Goal: Task Accomplishment & Management: Use online tool/utility

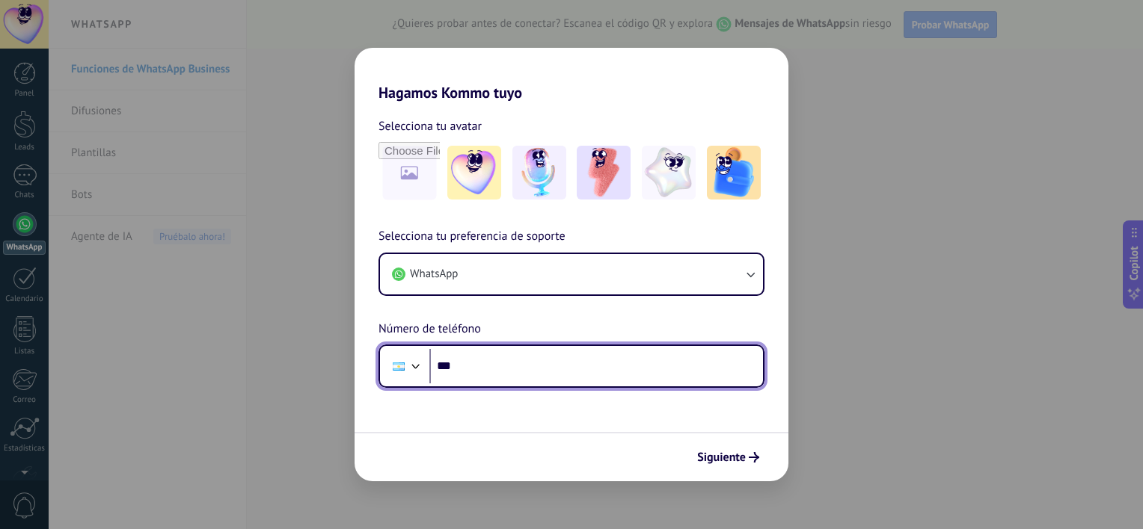
click at [573, 349] on input "***" at bounding box center [595, 366] width 333 height 34
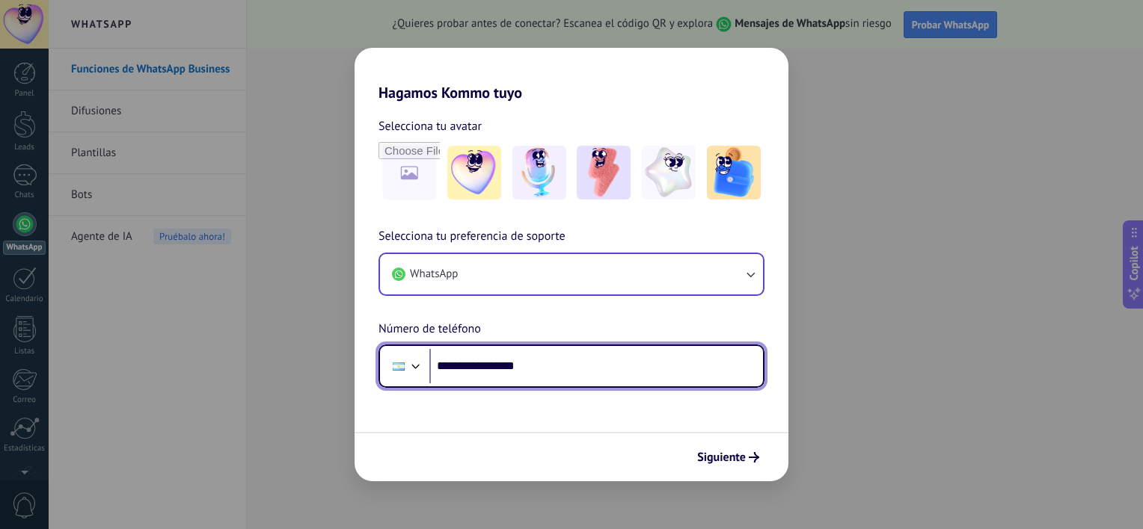
type input "**********"
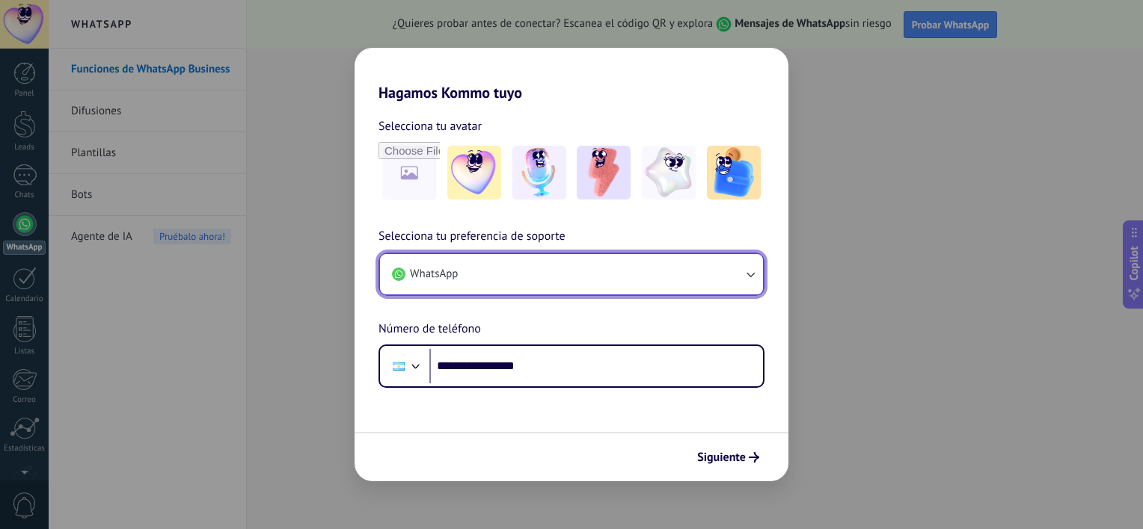
click at [689, 275] on button "WhatsApp" at bounding box center [571, 274] width 383 height 40
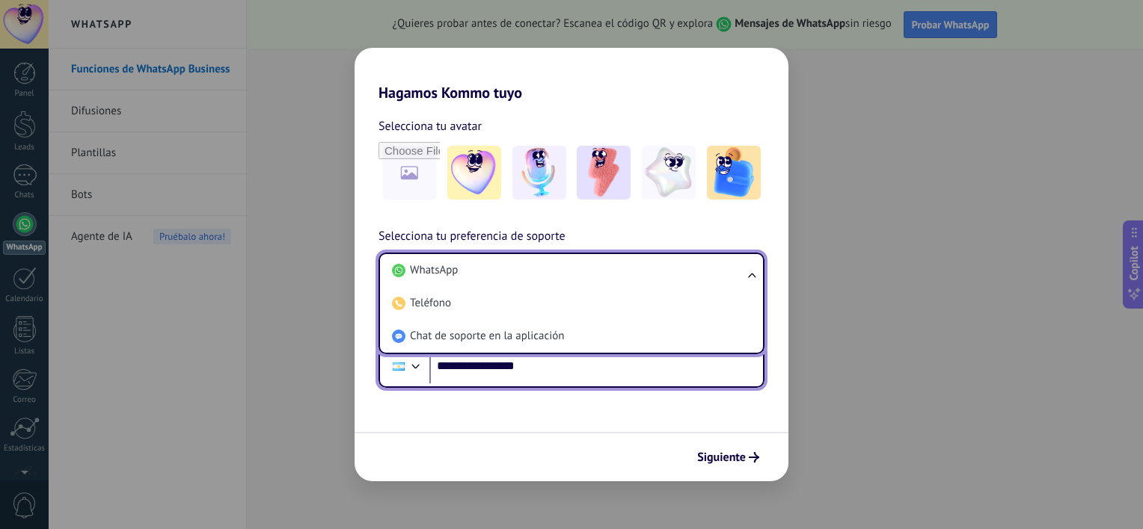
click at [562, 382] on input "**********" at bounding box center [595, 366] width 333 height 34
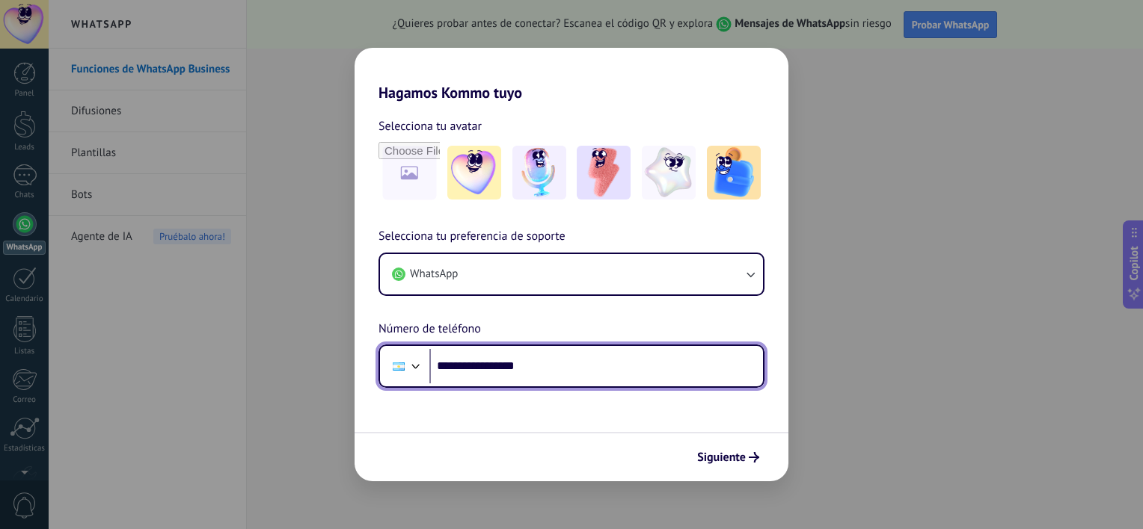
click at [646, 371] on input "**********" at bounding box center [595, 366] width 333 height 34
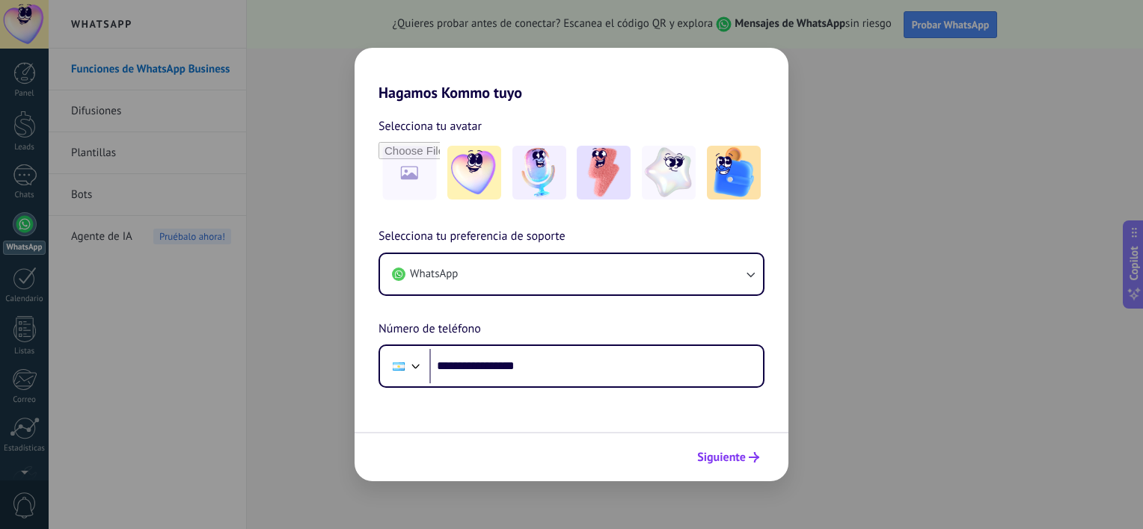
click at [731, 461] on span "Siguiente" at bounding box center [721, 457] width 49 height 10
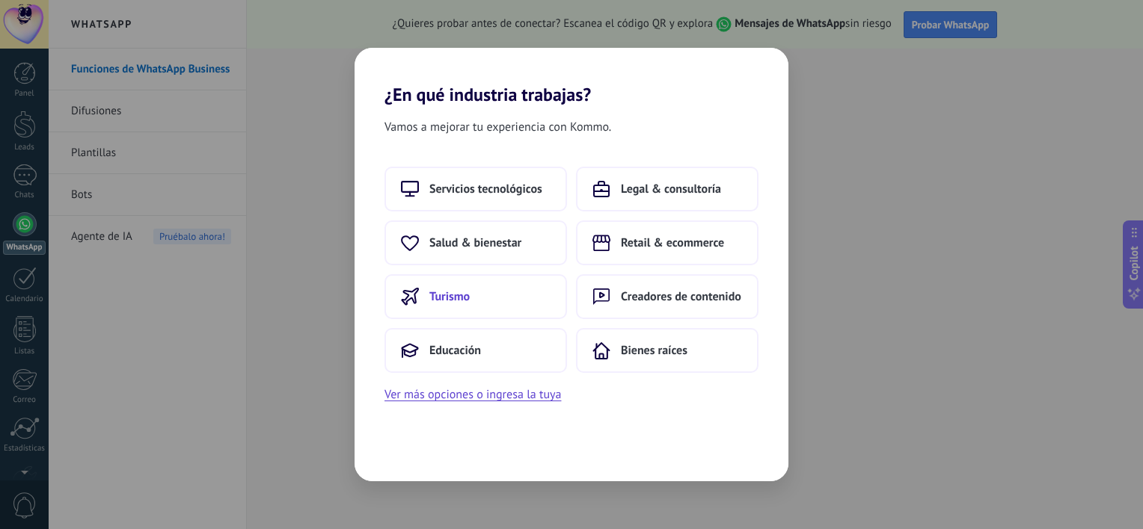
click at [480, 293] on button "Turismo" at bounding box center [475, 296] width 182 height 45
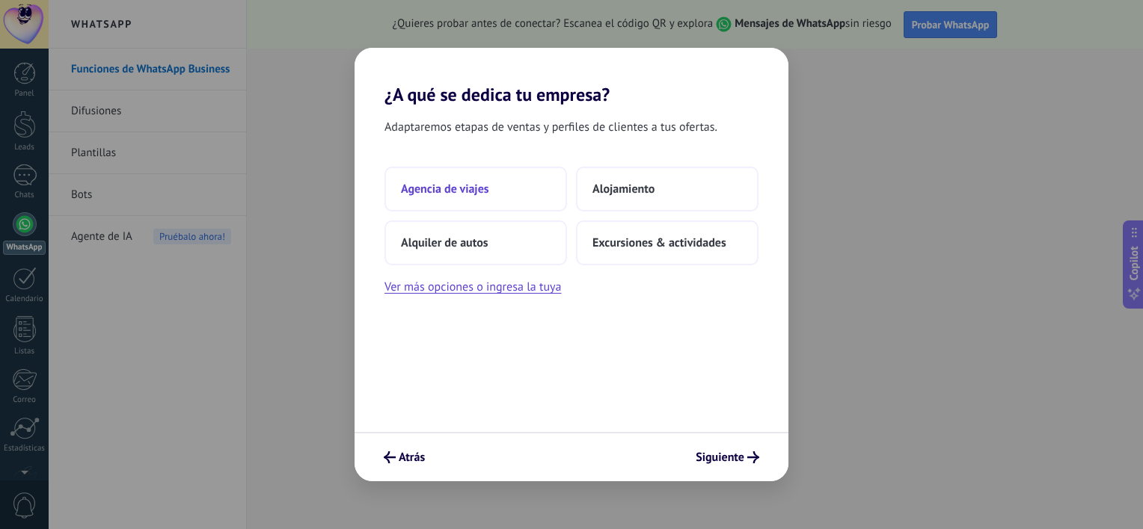
click at [482, 182] on span "Agencia de viajes" at bounding box center [445, 189] width 88 height 15
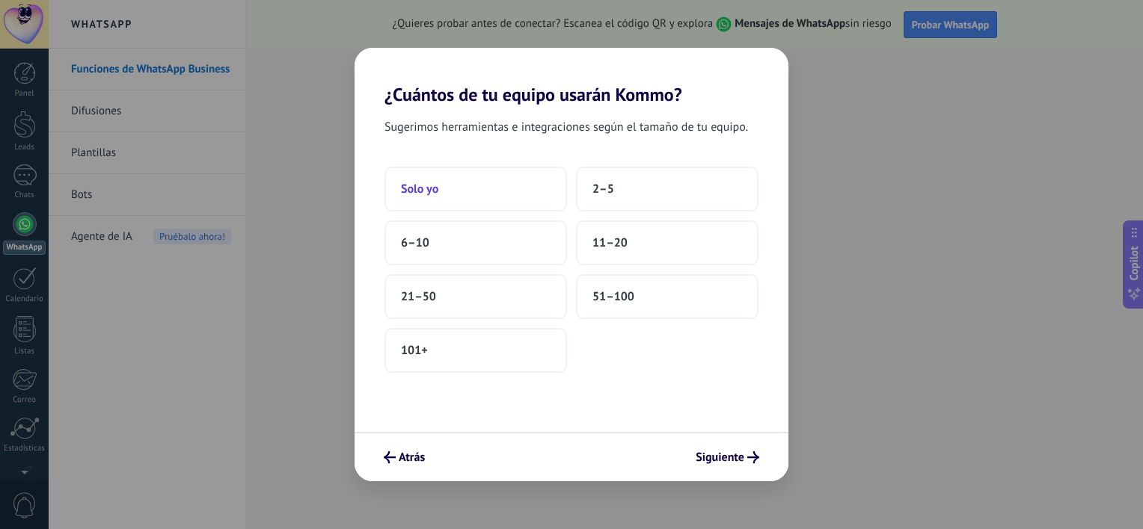
click at [483, 182] on button "Solo yo" at bounding box center [475, 189] width 182 height 45
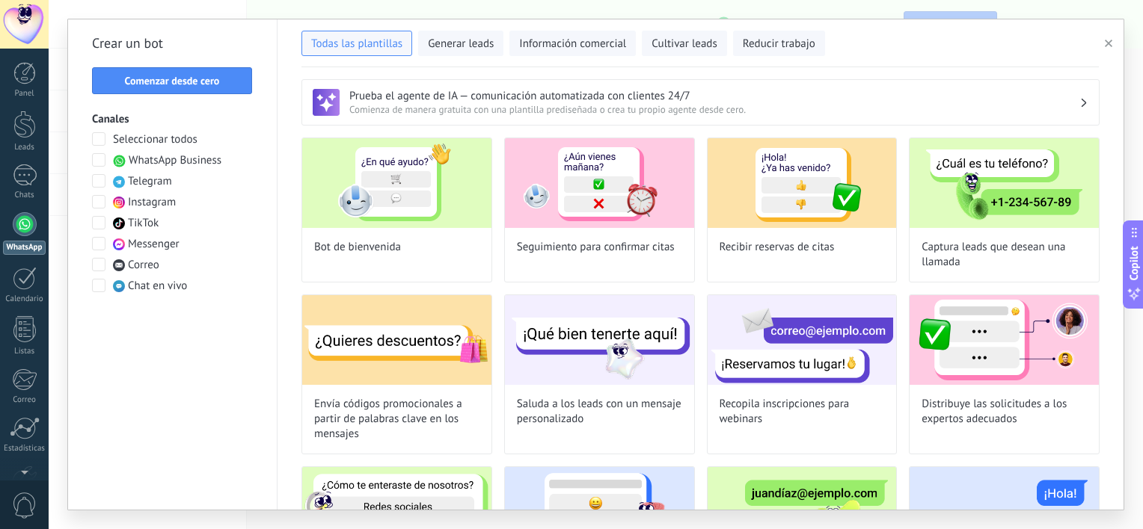
click at [96, 196] on span at bounding box center [98, 201] width 13 height 13
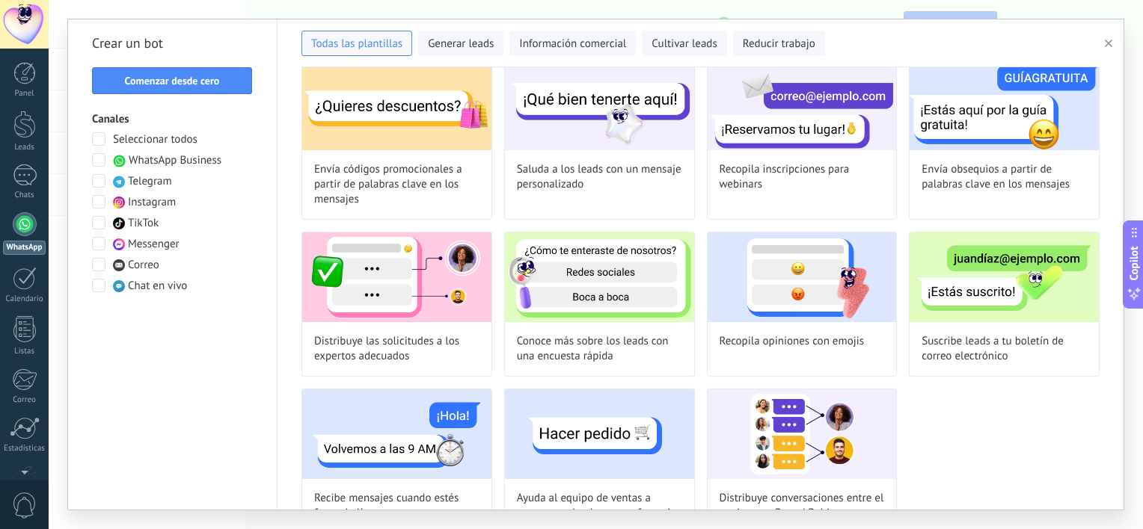
scroll to position [440, 0]
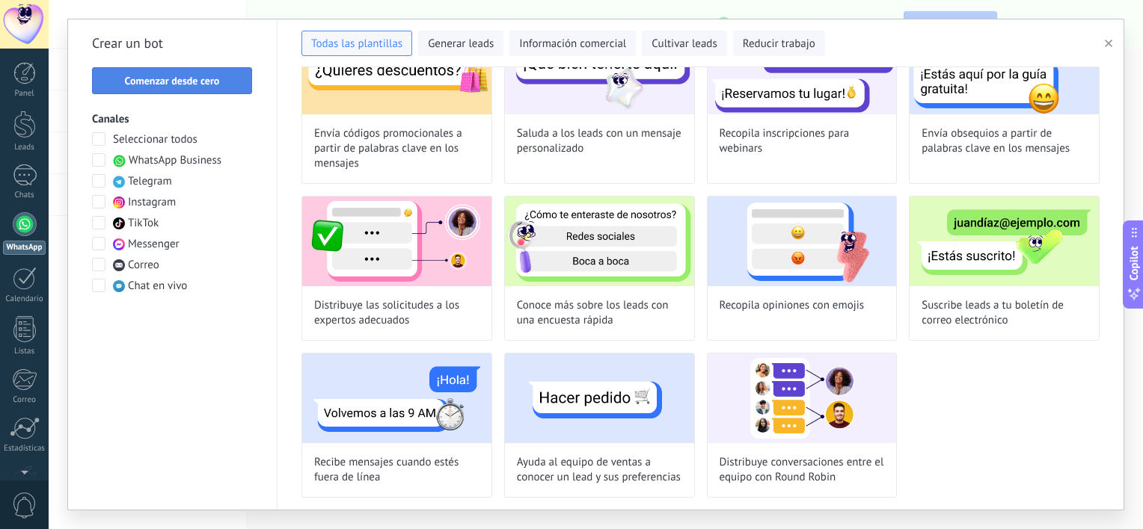
click at [194, 83] on span "Comenzar desde cero" at bounding box center [172, 81] width 95 height 10
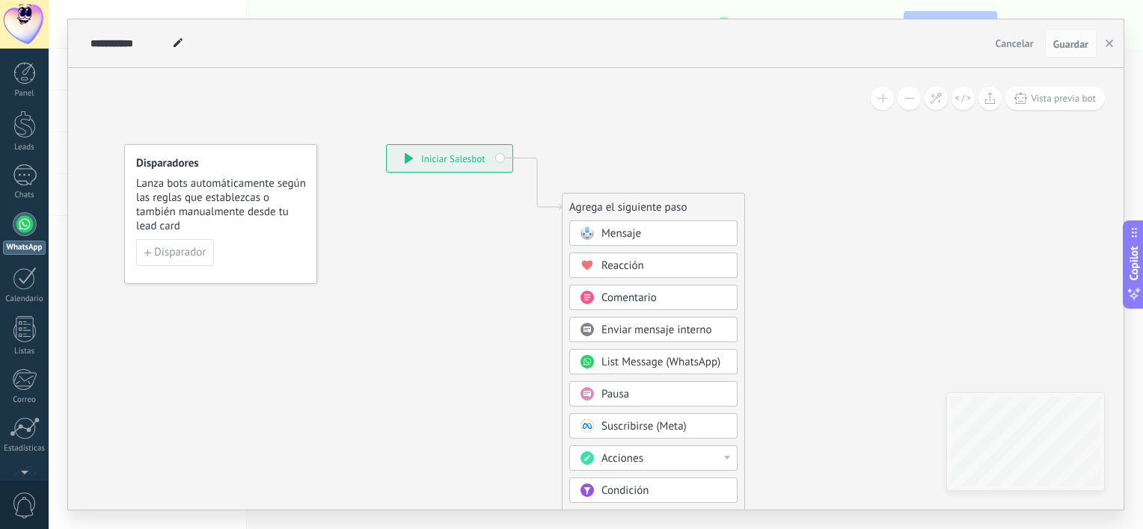
click at [499, 163] on div "**********" at bounding box center [450, 158] width 126 height 27
click at [499, 157] on div "**********" at bounding box center [450, 158] width 126 height 27
click at [665, 227] on div "Mensaje" at bounding box center [664, 234] width 126 height 15
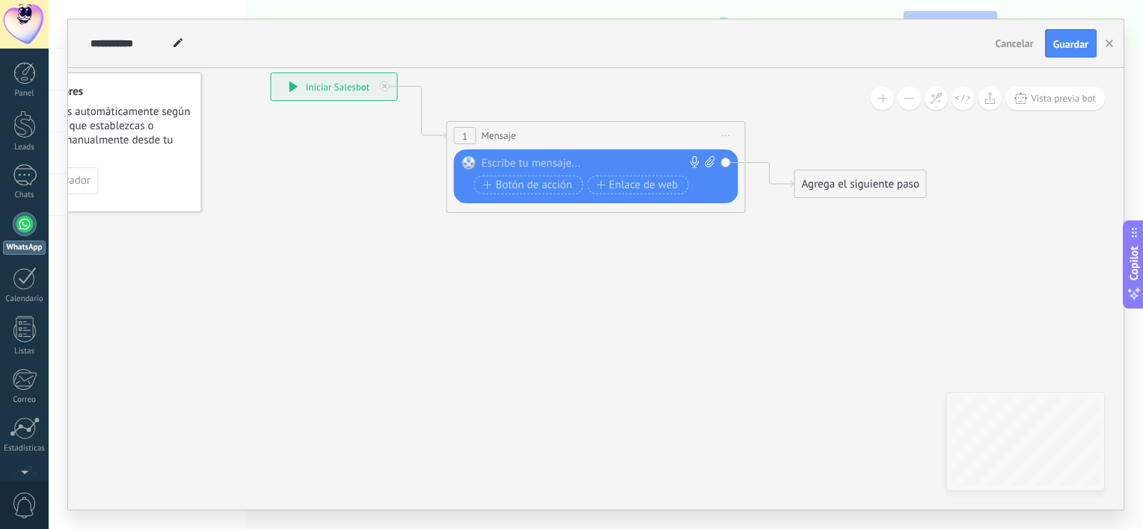
click at [1015, 43] on span "Cancelar" at bounding box center [1014, 43] width 38 height 13
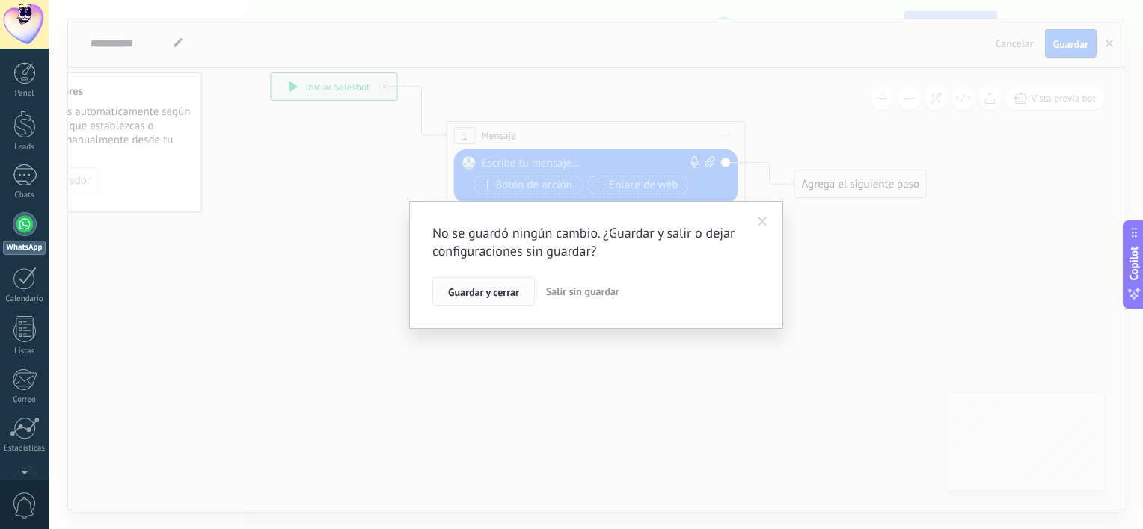
click at [485, 290] on span "Guardar y cerrar" at bounding box center [483, 292] width 71 height 10
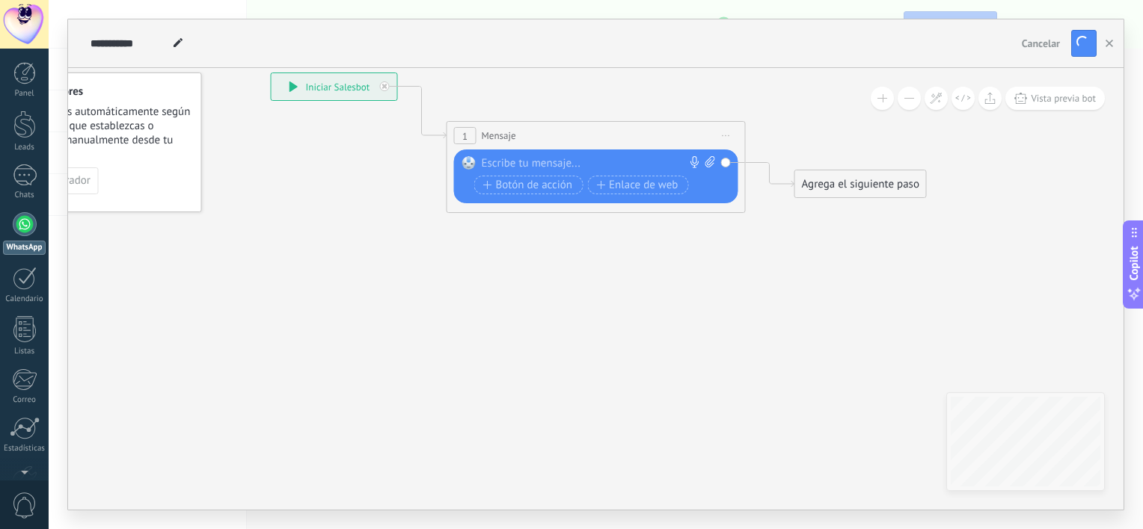
scroll to position [92, 0]
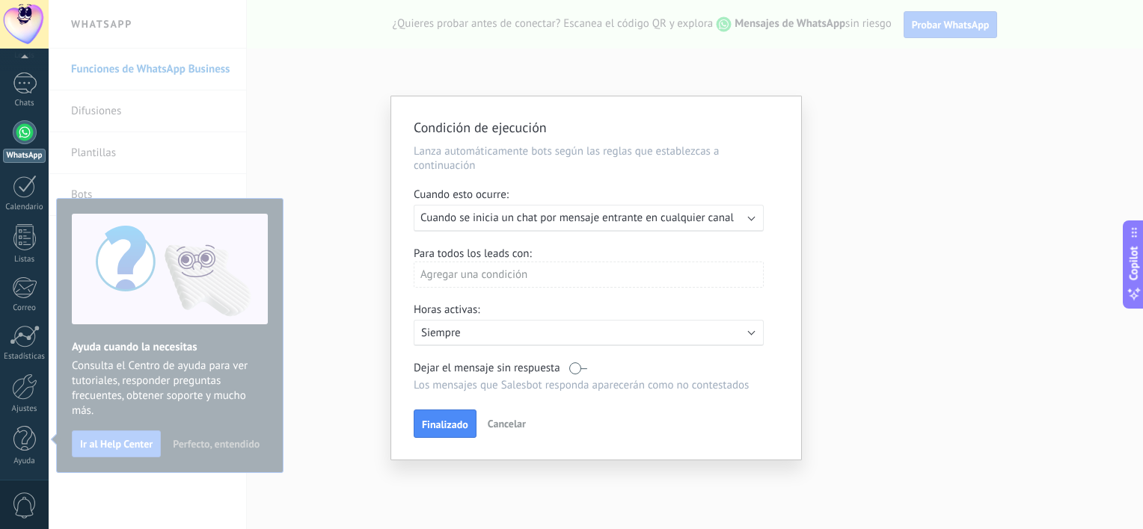
click at [511, 422] on span "Cancelar" at bounding box center [507, 423] width 38 height 13
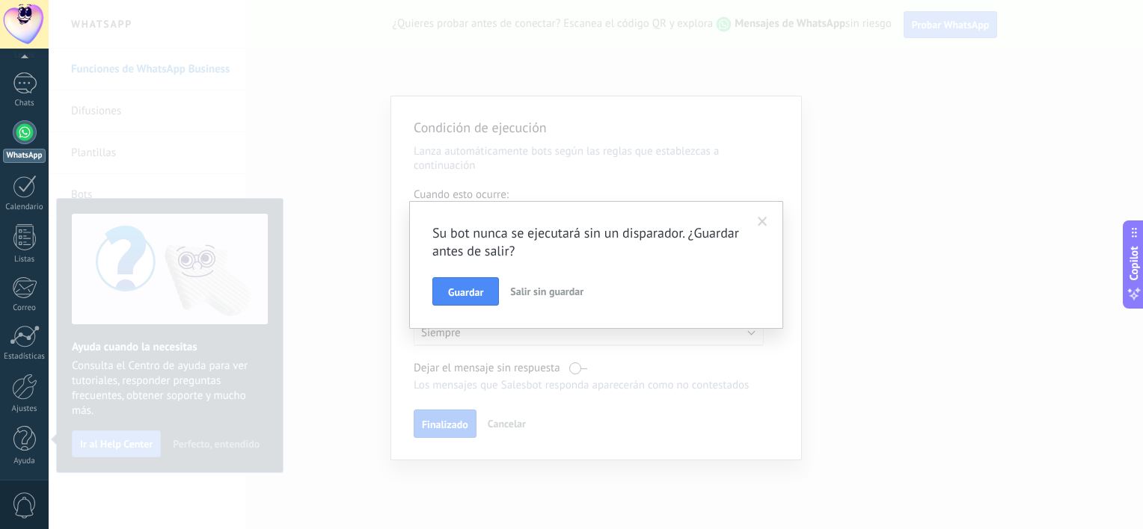
click at [538, 290] on span "Salir sin guardar" at bounding box center [546, 291] width 73 height 13
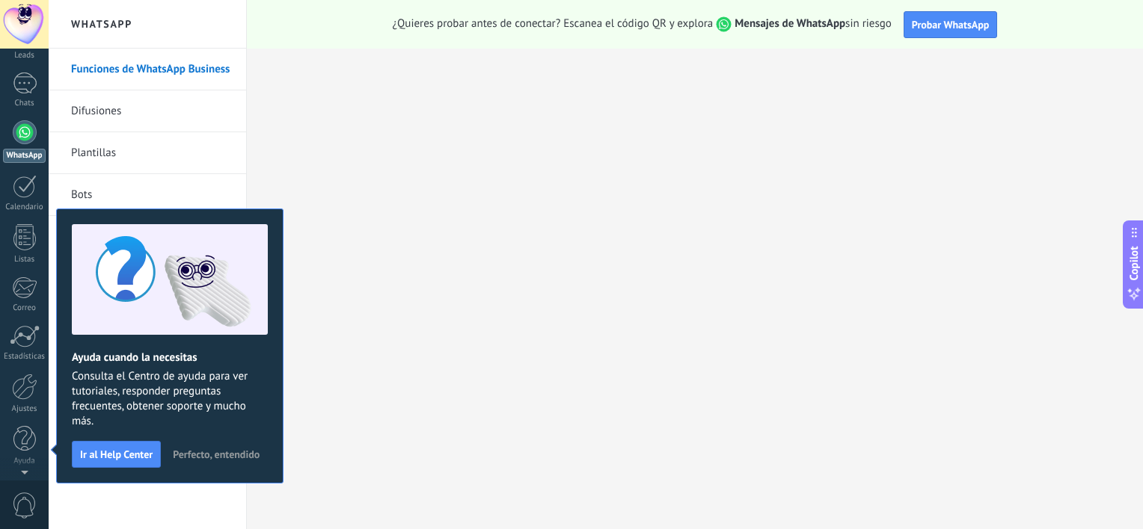
scroll to position [0, 0]
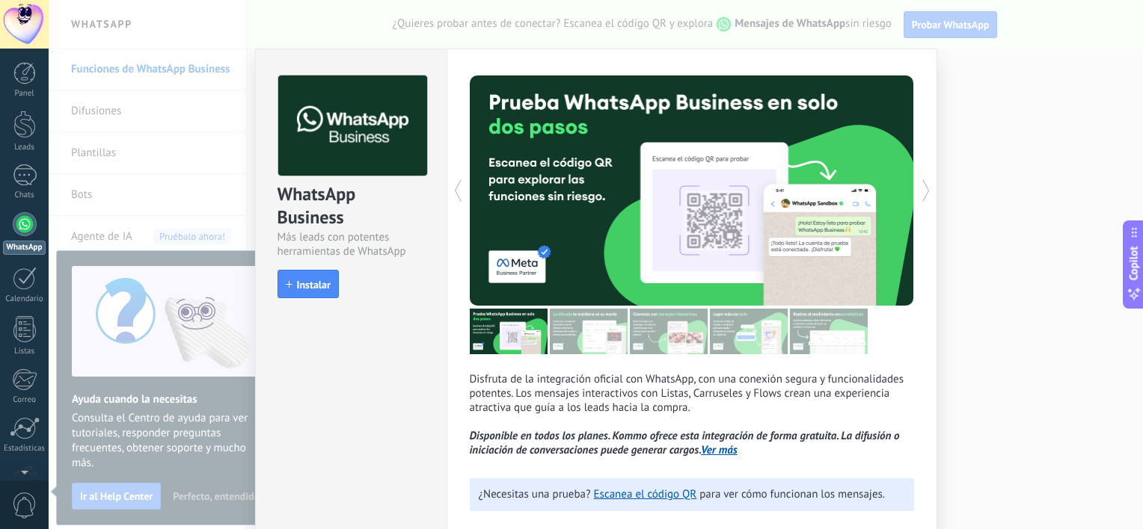
click at [971, 341] on div "WhatsApp Business Más leads con potentes herramientas de WhatsApp install Insta…" at bounding box center [596, 264] width 1094 height 529
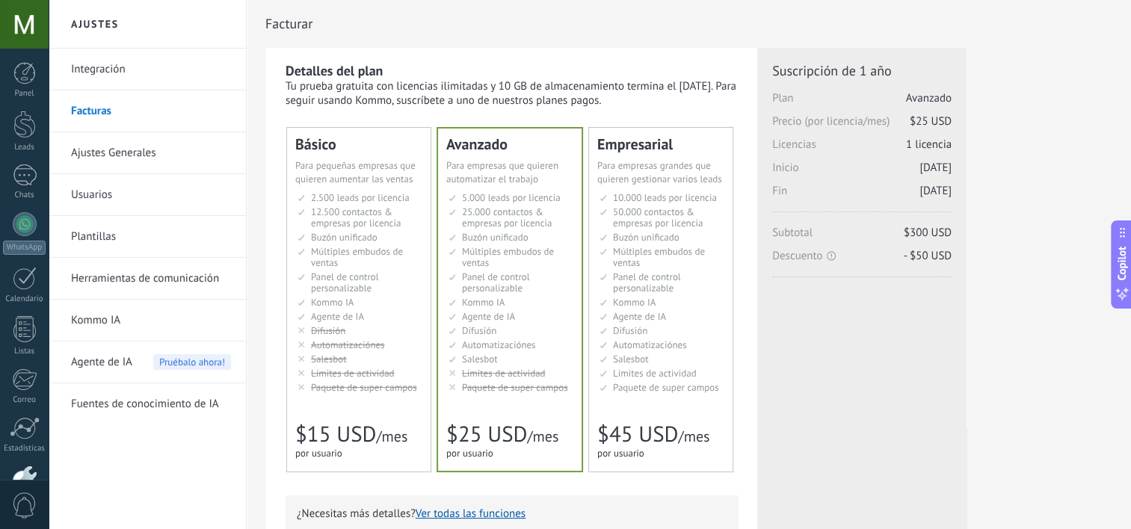
click at [104, 233] on link "Plantillas" at bounding box center [151, 237] width 160 height 42
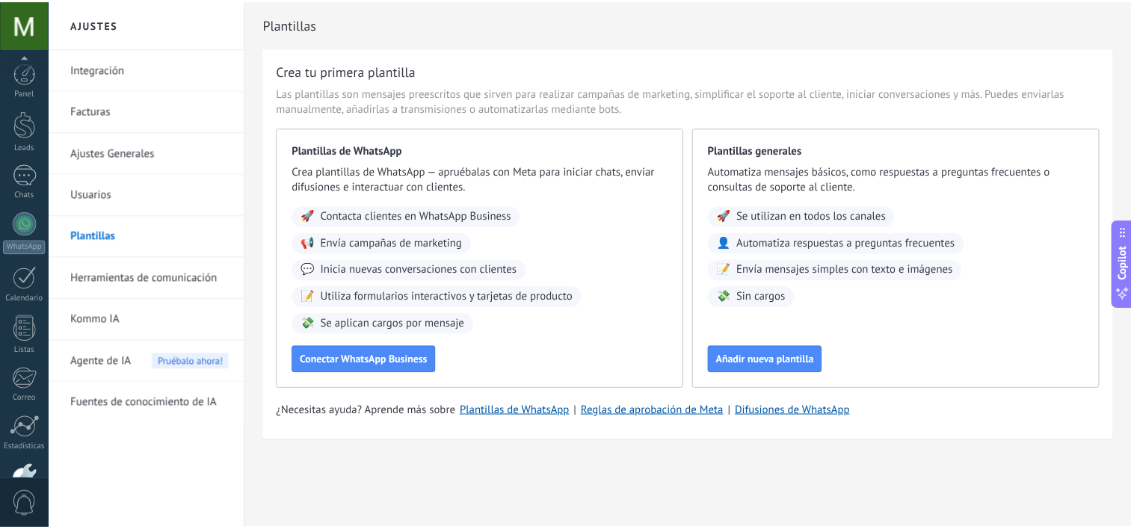
scroll to position [92, 0]
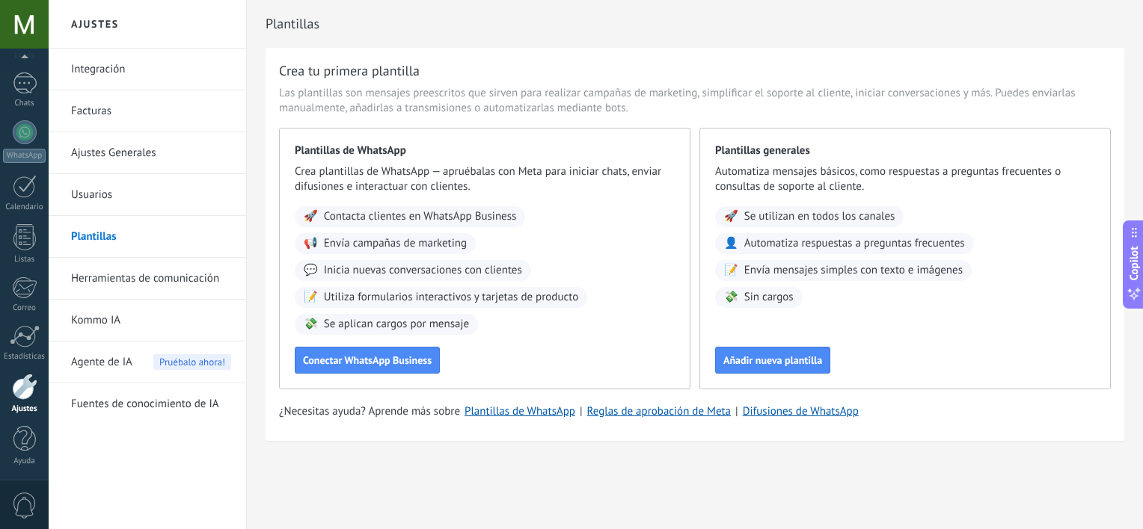
click at [82, 65] on link "Integración" at bounding box center [151, 70] width 160 height 42
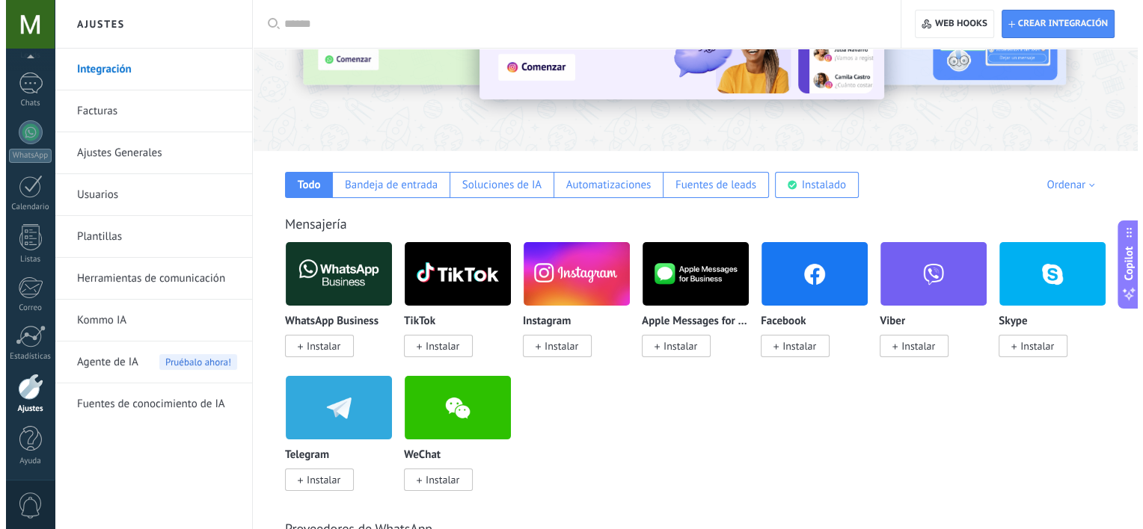
scroll to position [150, 0]
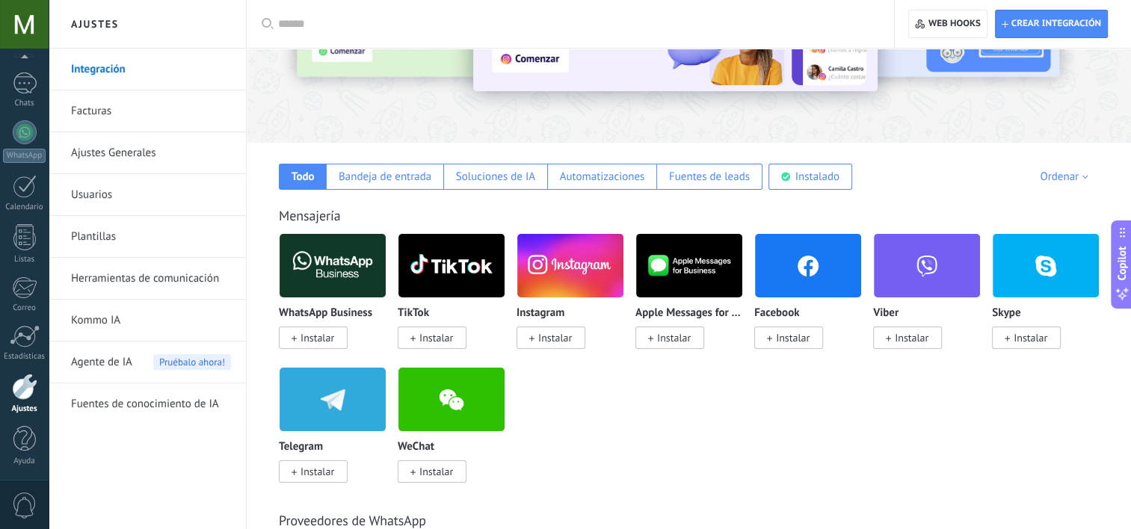
click at [573, 237] on img at bounding box center [570, 266] width 106 height 73
click at [568, 259] on img at bounding box center [570, 266] width 106 height 73
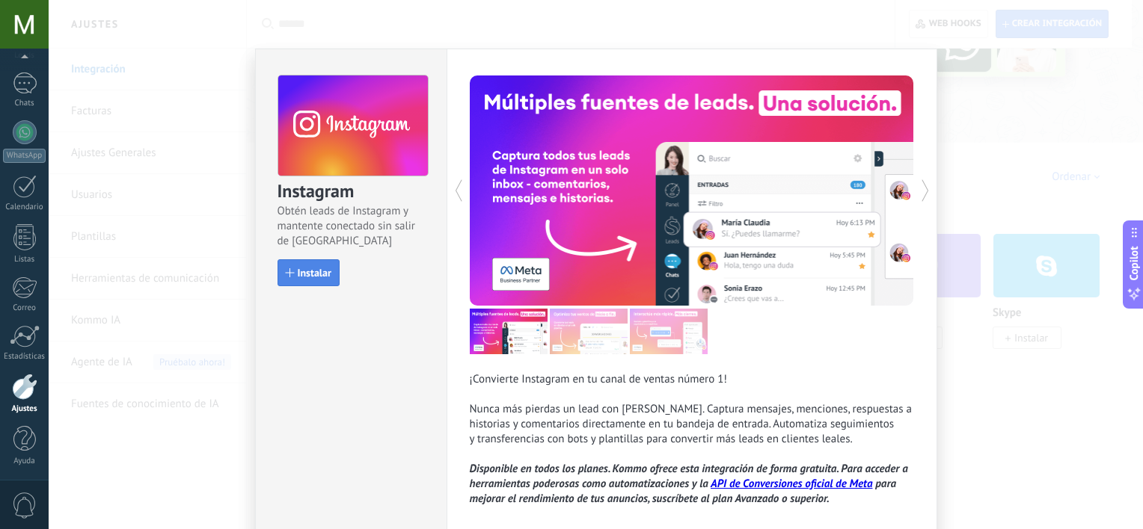
click at [317, 276] on span "Instalar" at bounding box center [315, 273] width 34 height 10
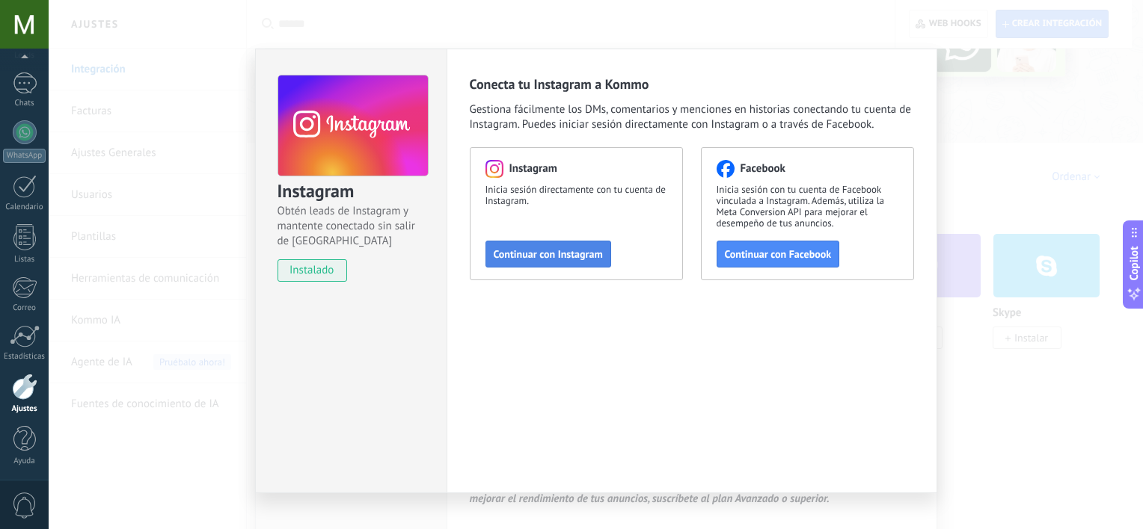
click at [538, 250] on span "Continuar con Instagram" at bounding box center [547, 254] width 109 height 10
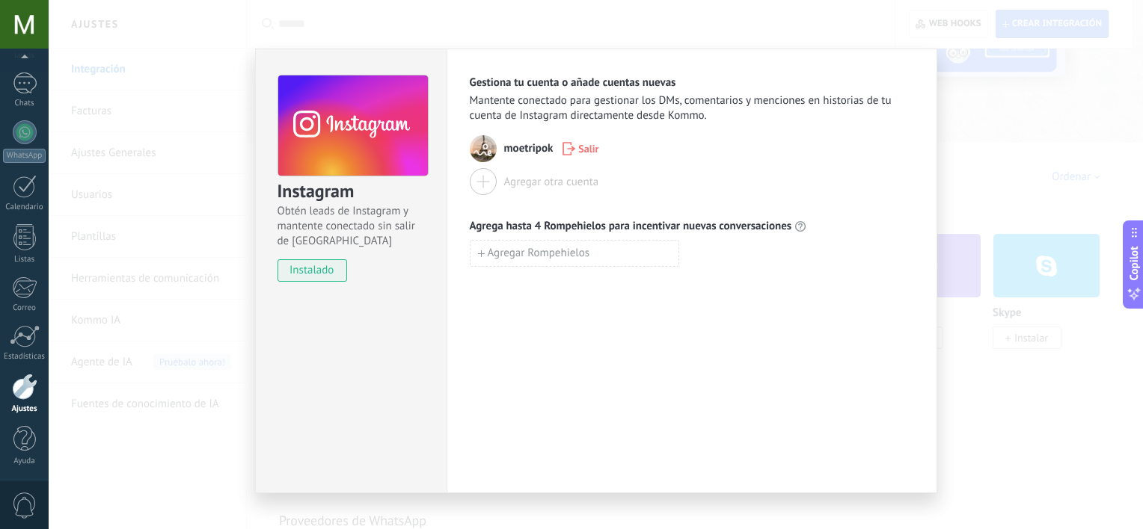
click at [299, 270] on span "instalado" at bounding box center [312, 270] width 68 height 22
click at [520, 257] on span "Agregar Rompehielos" at bounding box center [539, 253] width 102 height 10
click at [505, 284] on span "Agregar Rompehielos" at bounding box center [539, 286] width 102 height 10
click at [684, 247] on use "button" at bounding box center [688, 252] width 10 height 11
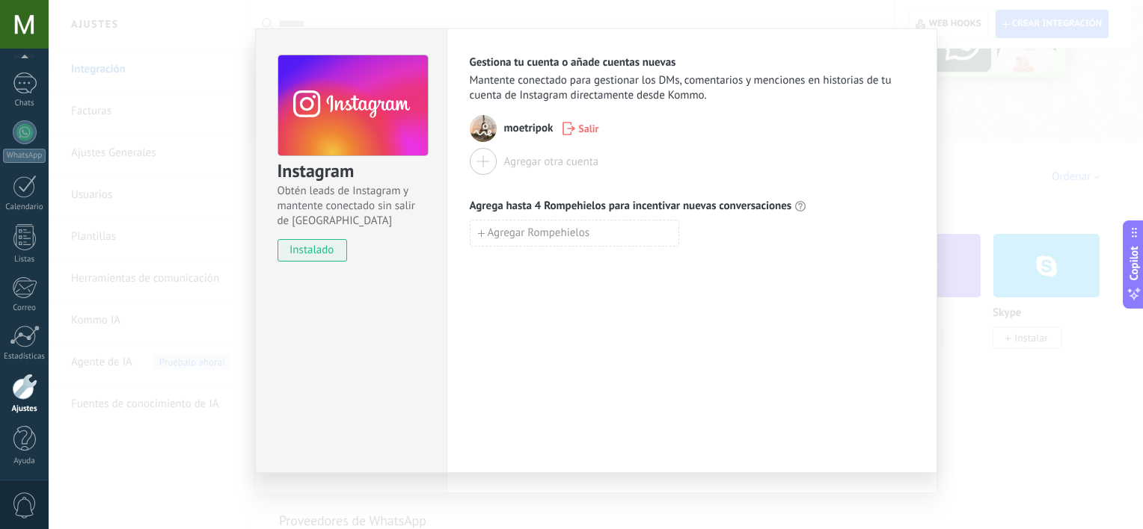
scroll to position [0, 0]
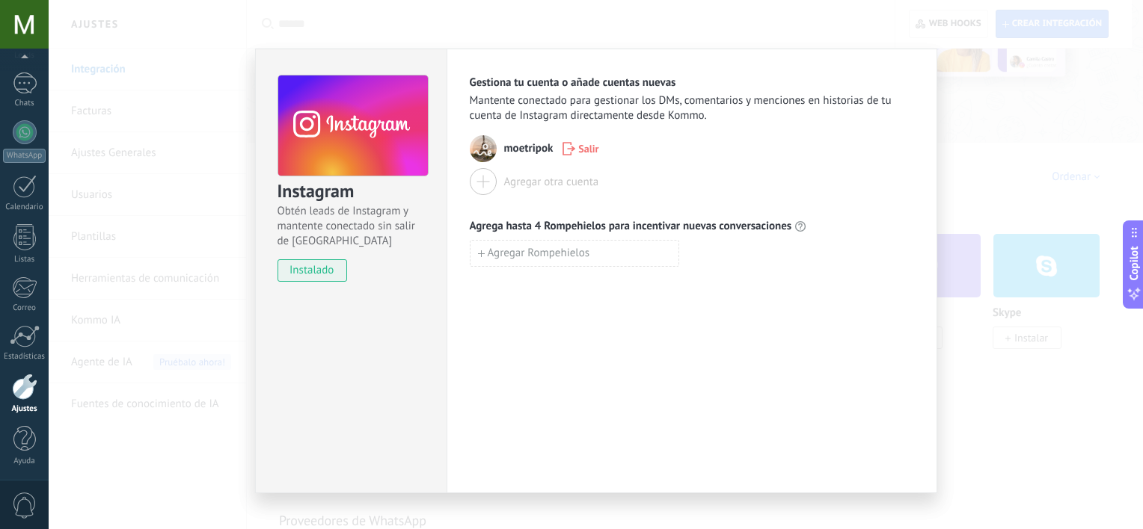
click at [1044, 167] on div "Instagram Obtén leads de Instagram y mantente conectado sin salir de Kommo inst…" at bounding box center [596, 264] width 1094 height 529
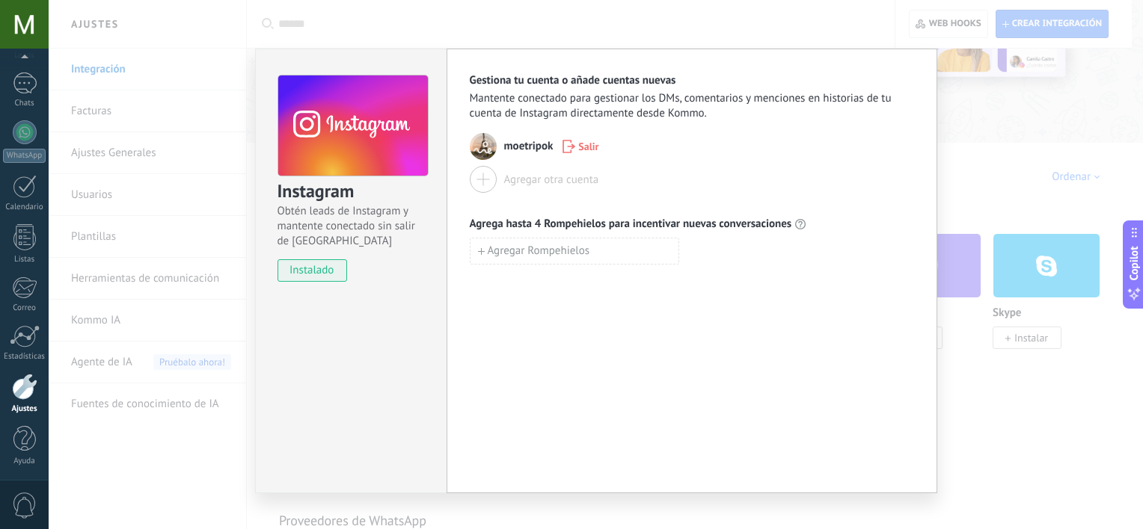
scroll to position [20, 0]
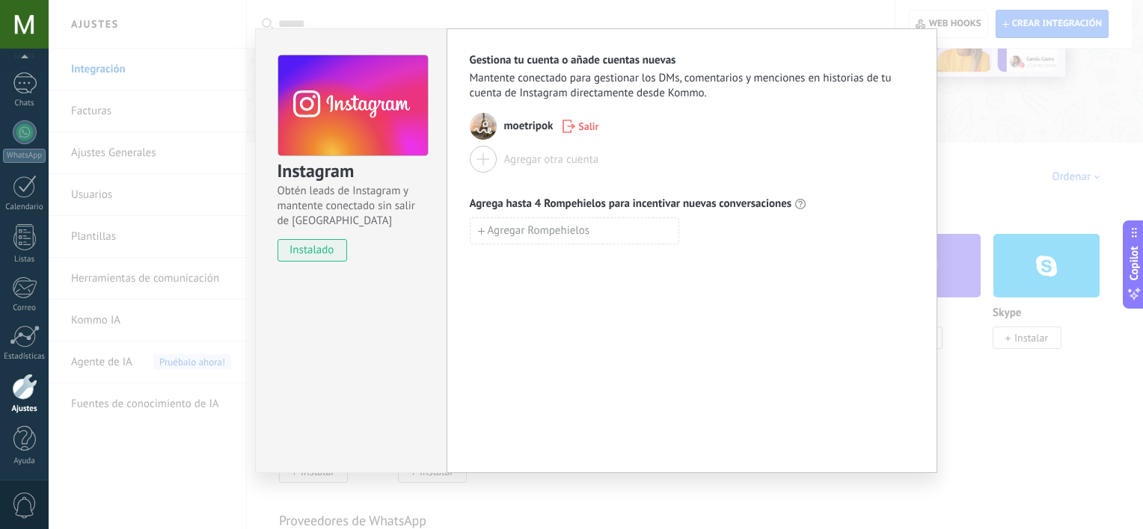
click at [1029, 441] on div "Instagram Obtén leads de Instagram y mantente conectado sin salir de Kommo inst…" at bounding box center [596, 264] width 1094 height 529
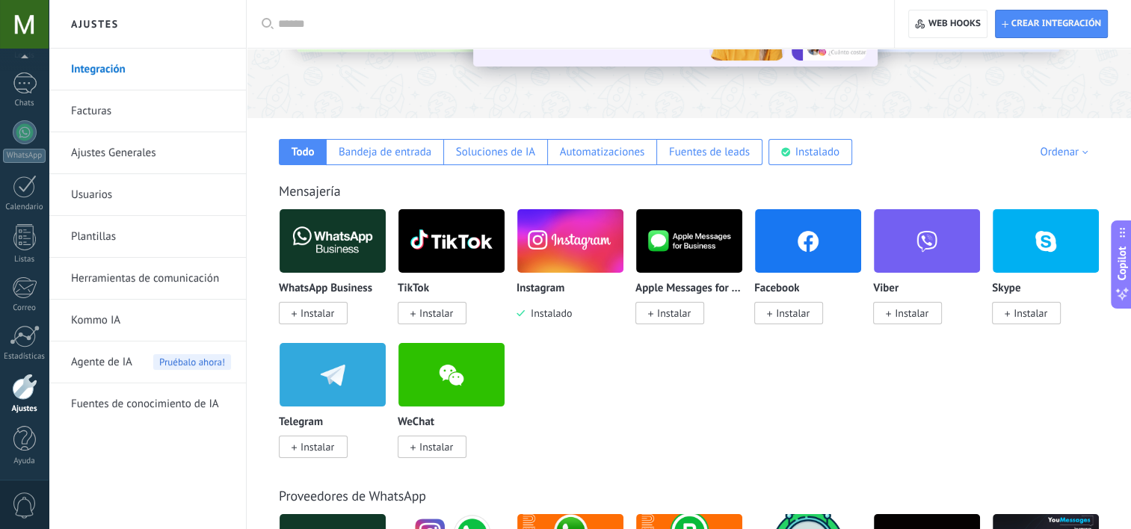
scroll to position [0, 0]
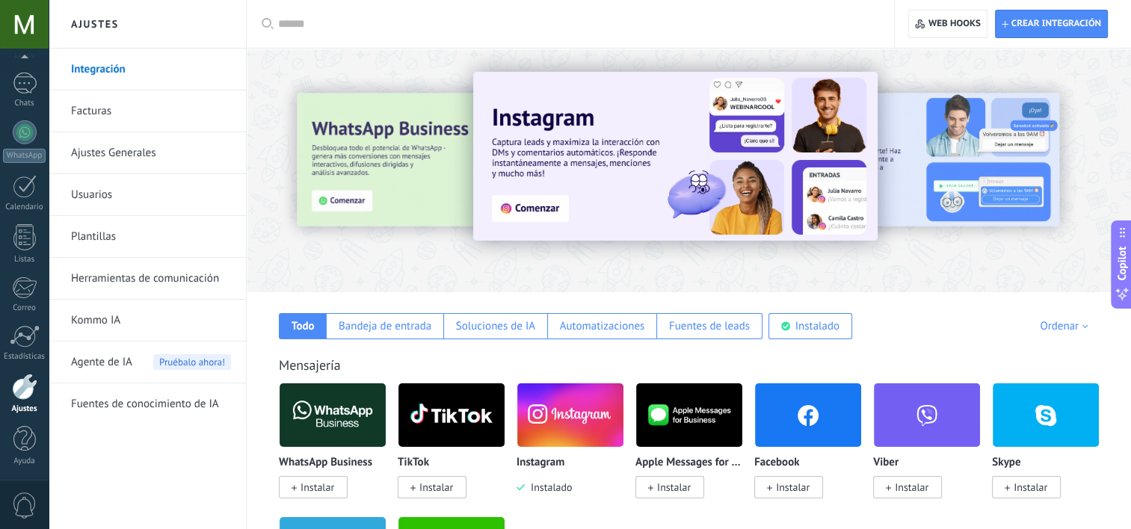
click at [99, 150] on link "Ajustes Generales" at bounding box center [151, 153] width 160 height 42
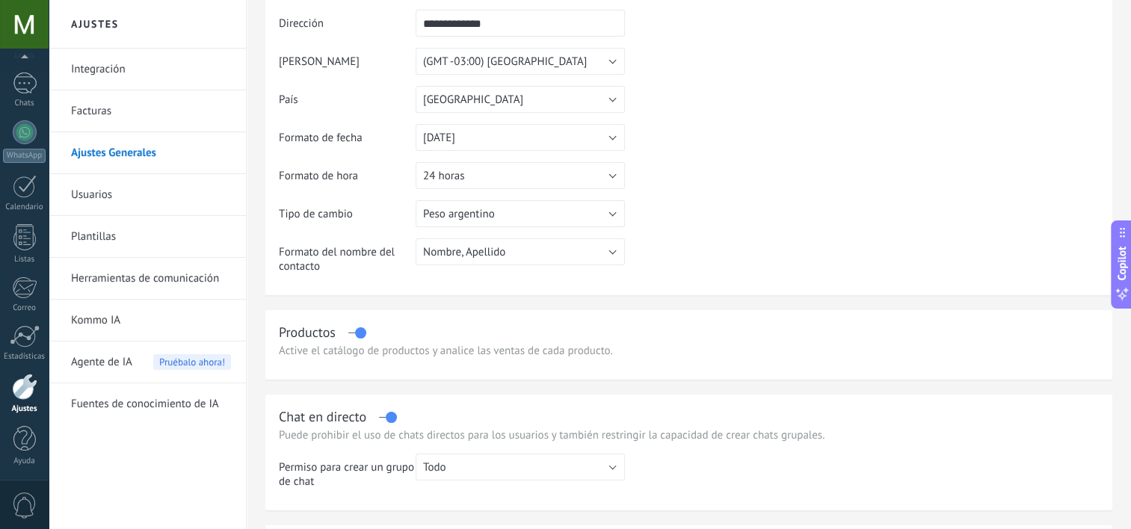
scroll to position [224, 0]
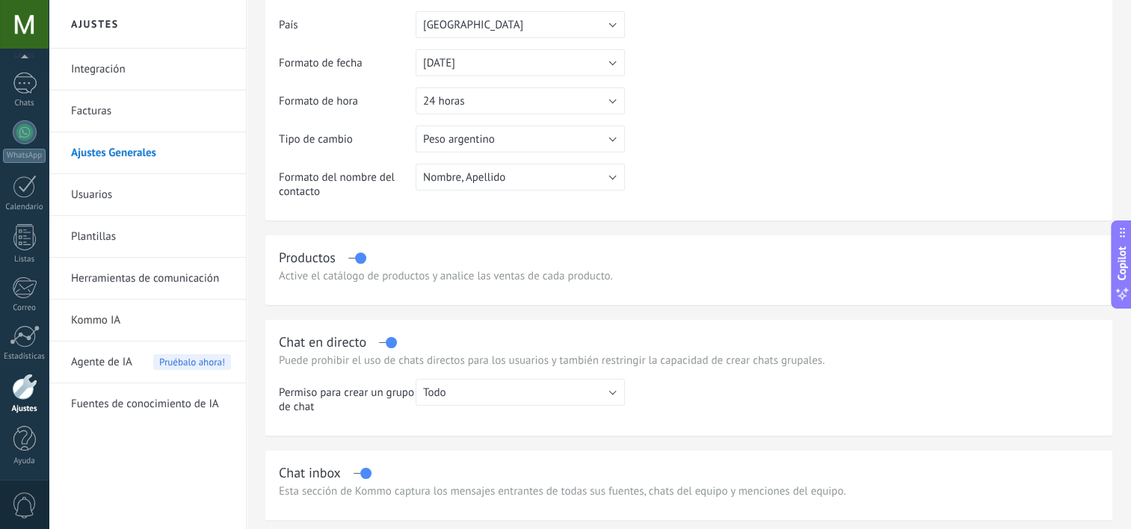
click at [425, 277] on div "Active el catálogo de productos y analice las ventas de cada producto." at bounding box center [689, 276] width 820 height 14
click at [347, 265] on div "Productos" at bounding box center [689, 257] width 820 height 17
click at [300, 262] on div "Productos" at bounding box center [307, 257] width 57 height 17
click at [310, 369] on div "Chat en directo Puede prohibir el uso de chats directos para los usuarios y tam…" at bounding box center [688, 378] width 847 height 116
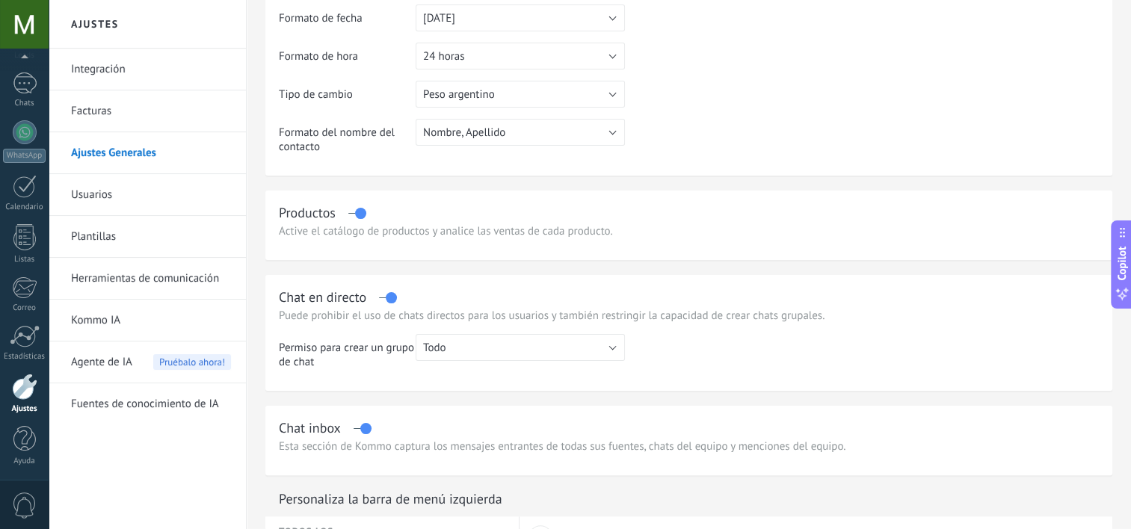
scroll to position [150, 0]
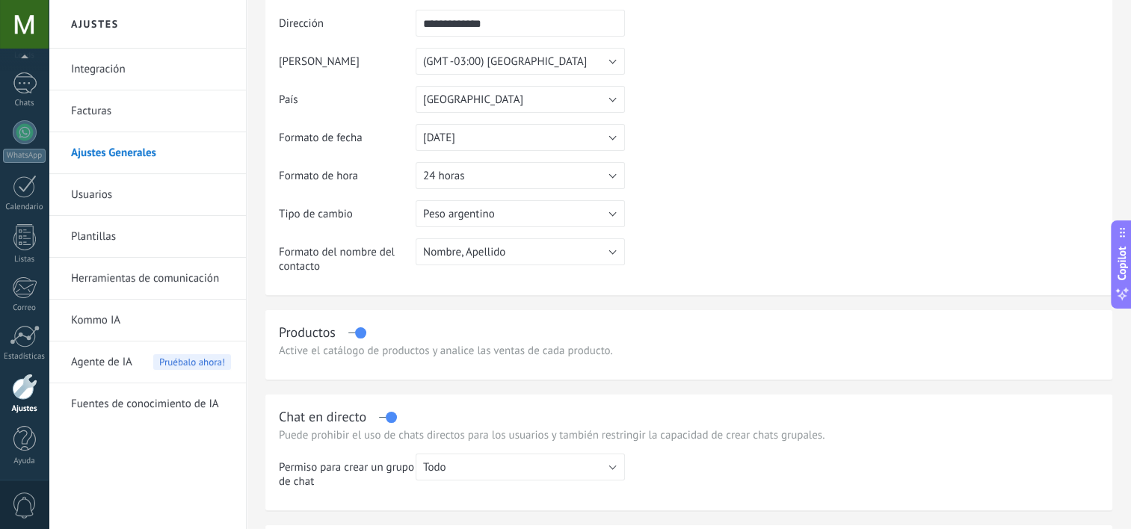
click at [90, 195] on link "Usuarios" at bounding box center [151, 195] width 160 height 42
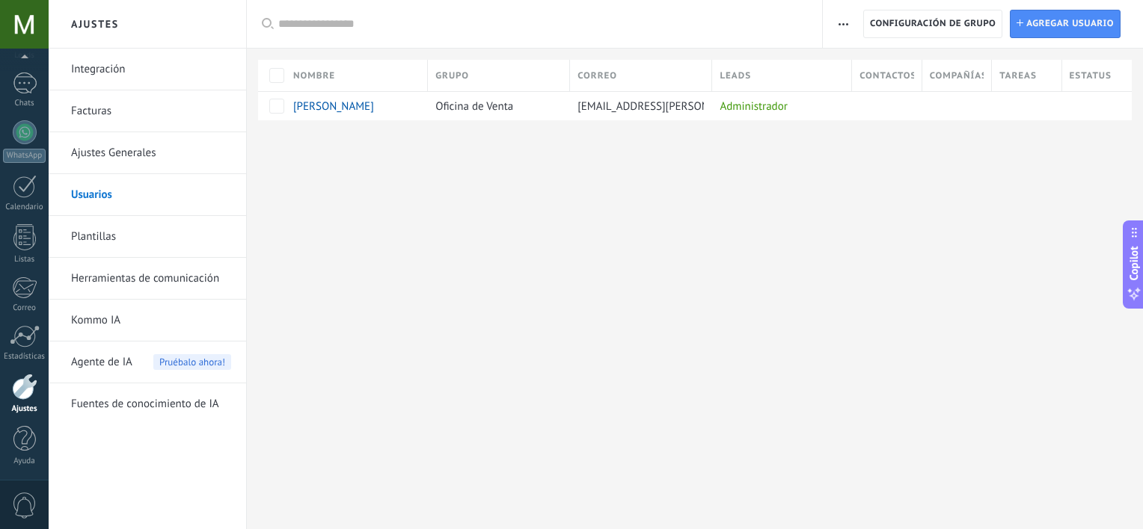
click at [97, 233] on link "Plantillas" at bounding box center [151, 237] width 160 height 42
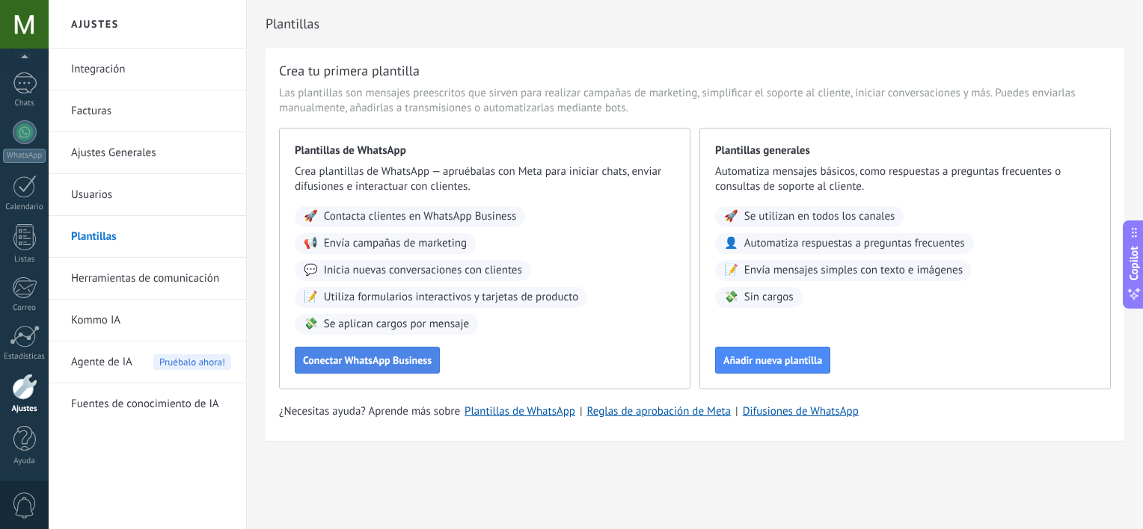
click at [408, 363] on span "Conectar WhatsApp Business" at bounding box center [367, 360] width 129 height 10
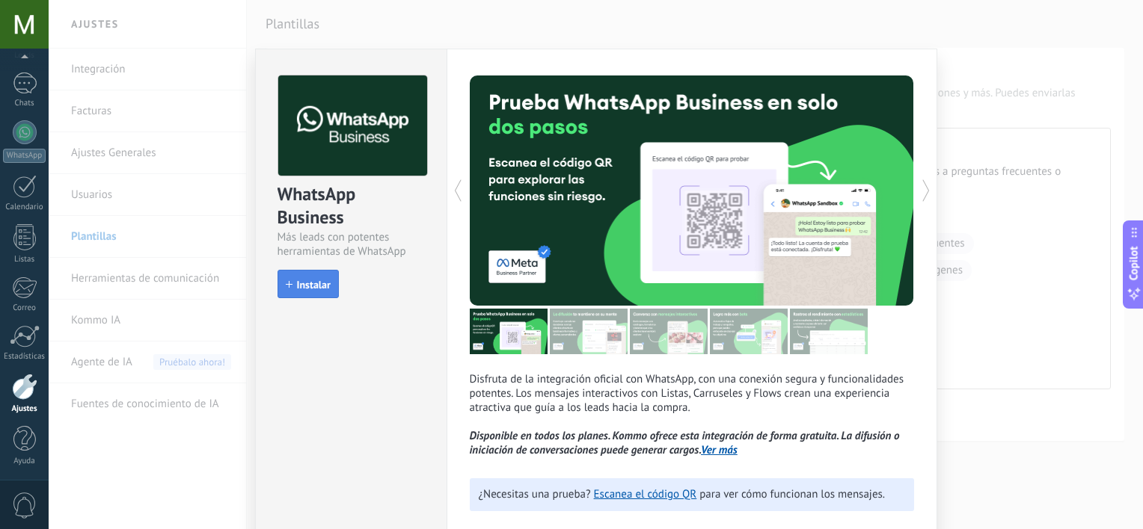
click at [307, 283] on span "Instalar" at bounding box center [314, 285] width 34 height 10
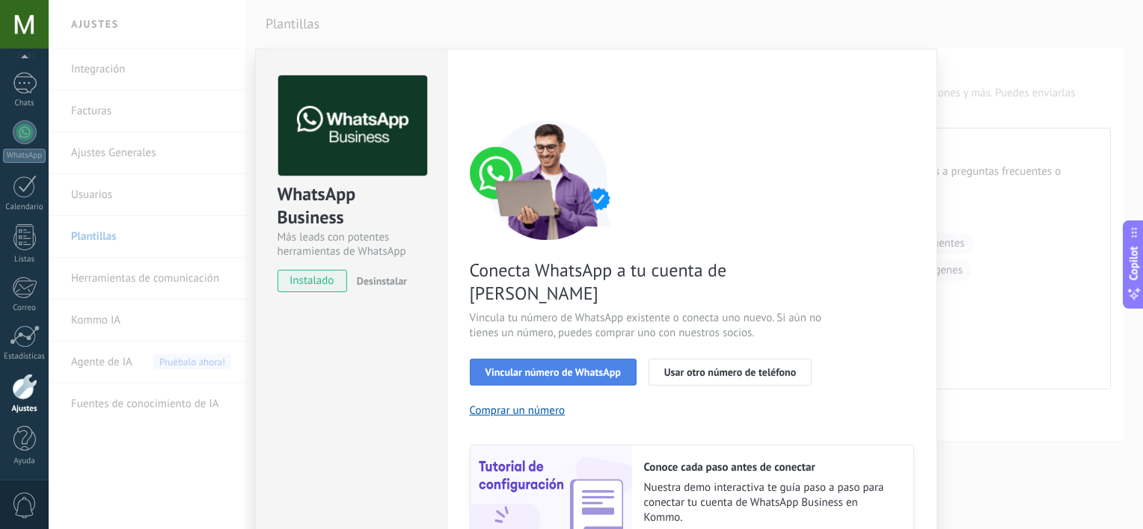
click at [536, 367] on span "Vincular número de WhatsApp" at bounding box center [552, 372] width 135 height 10
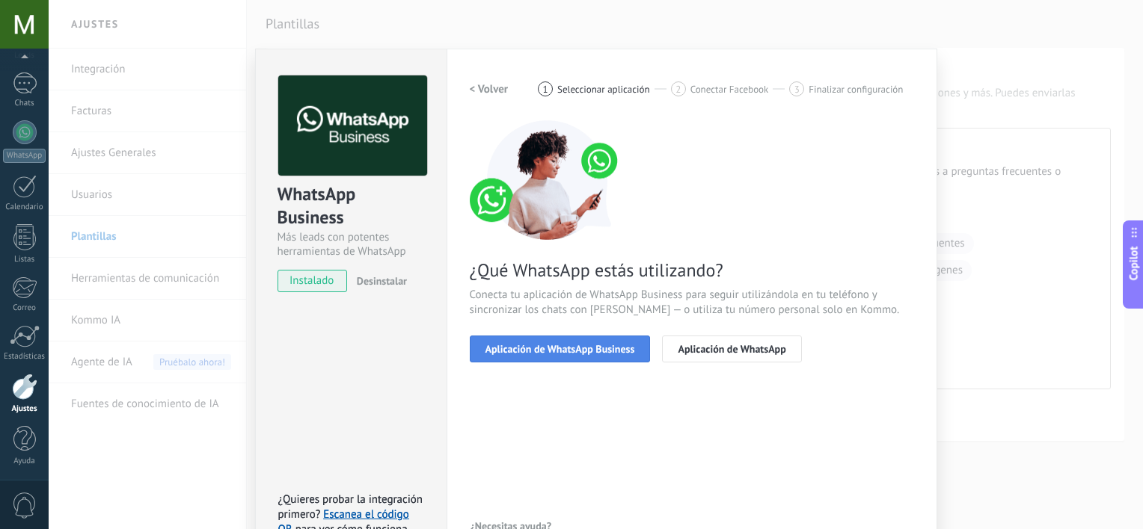
click at [567, 350] on span "Aplicación de WhatsApp Business" at bounding box center [560, 349] width 150 height 10
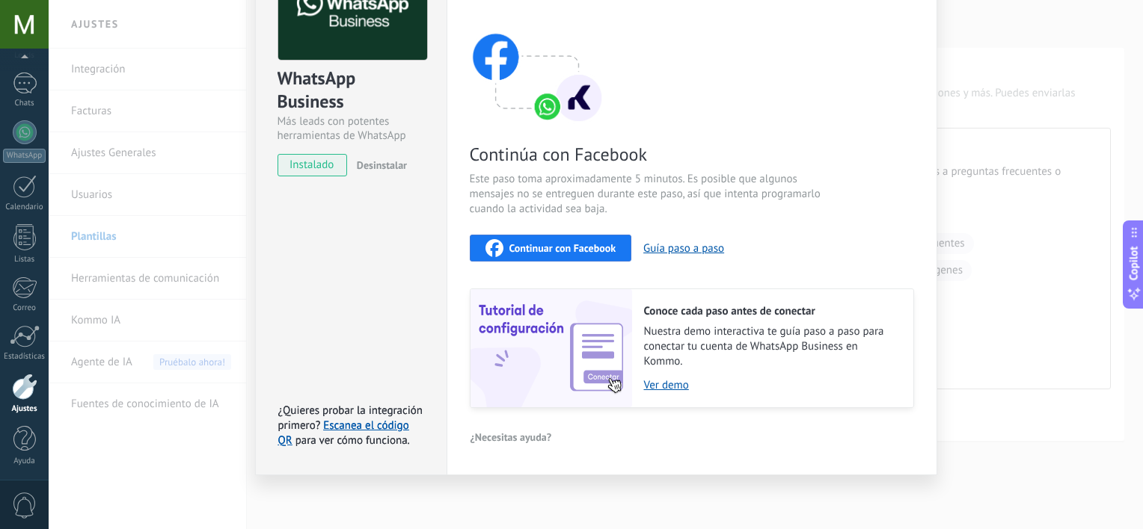
scroll to position [117, 0]
click at [570, 245] on span "Continuar con Facebook" at bounding box center [562, 247] width 107 height 10
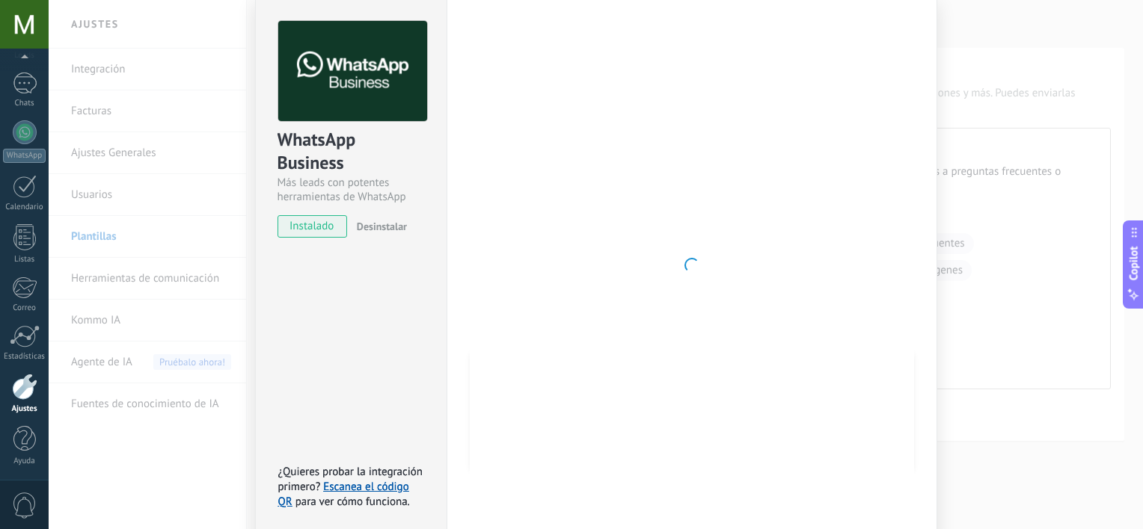
scroll to position [0, 0]
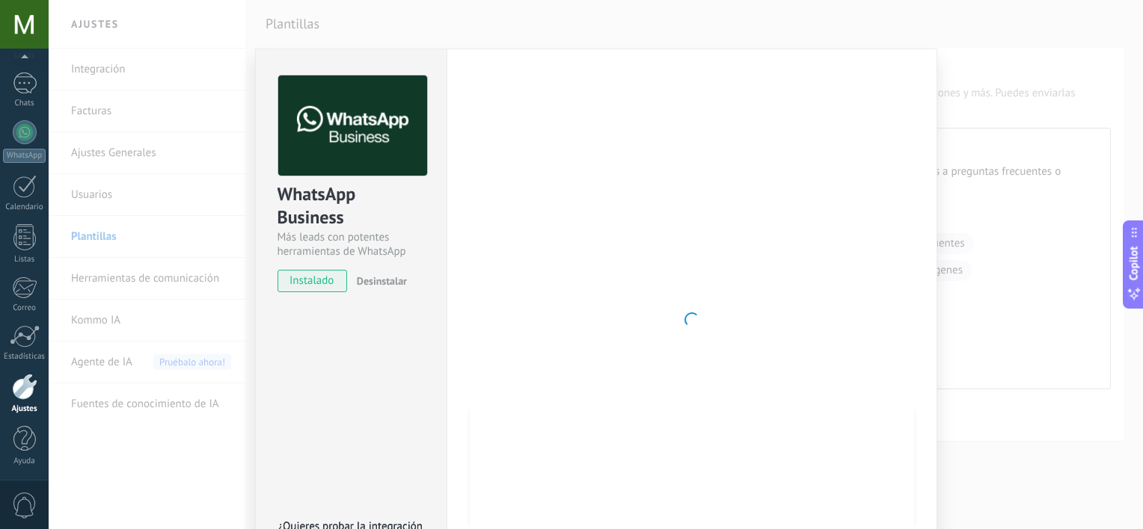
click at [326, 281] on span "instalado" at bounding box center [312, 281] width 68 height 22
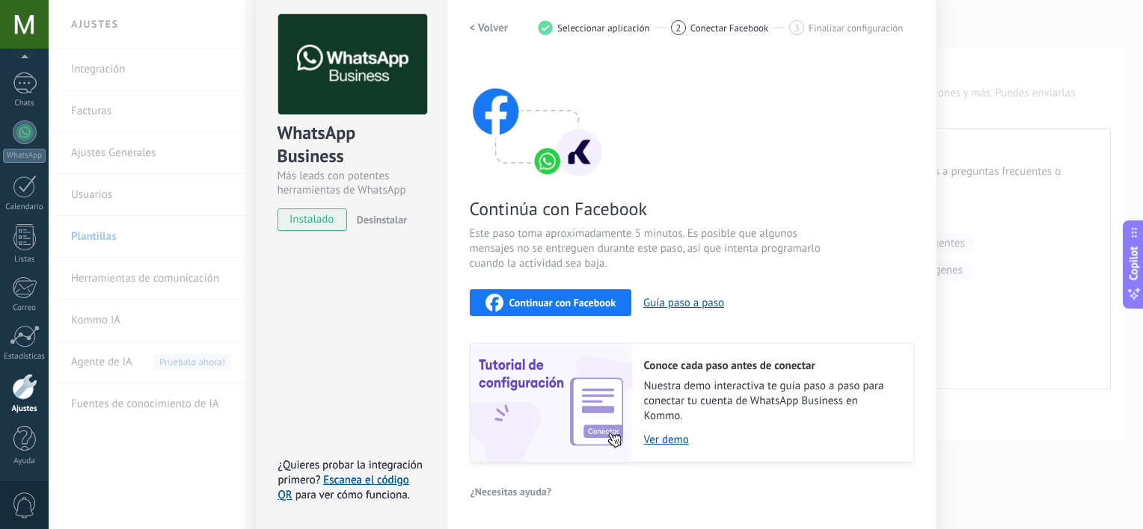
scroll to position [117, 0]
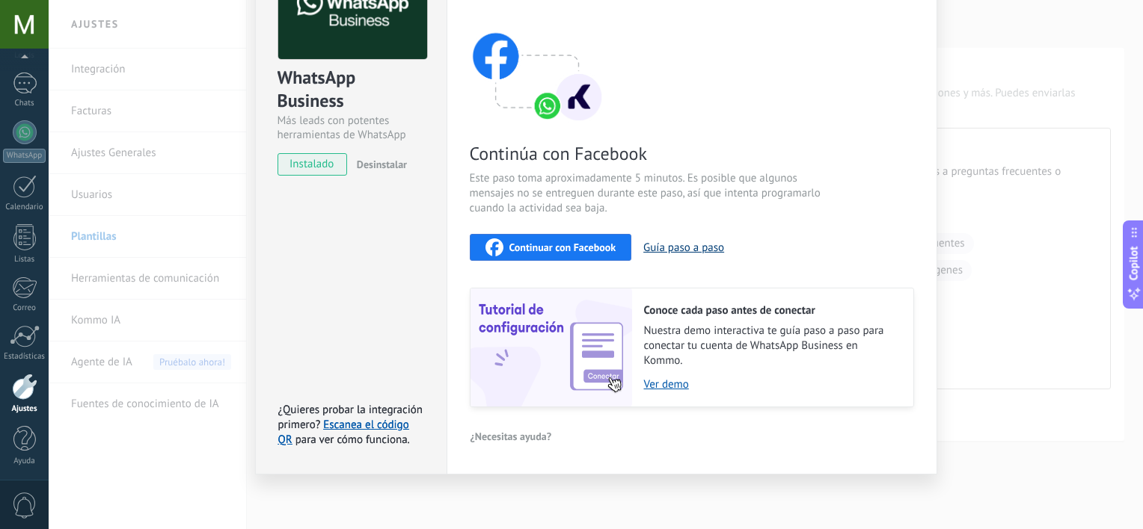
click at [667, 244] on button "Guía paso a paso" at bounding box center [683, 248] width 81 height 14
click at [676, 386] on link "Ver demo" at bounding box center [771, 385] width 254 height 14
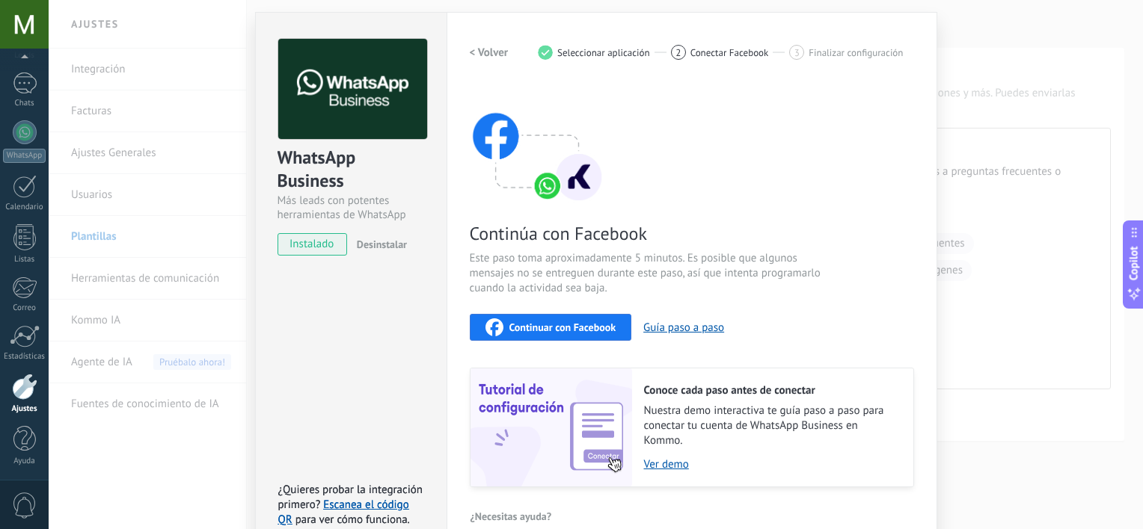
scroll to position [0, 0]
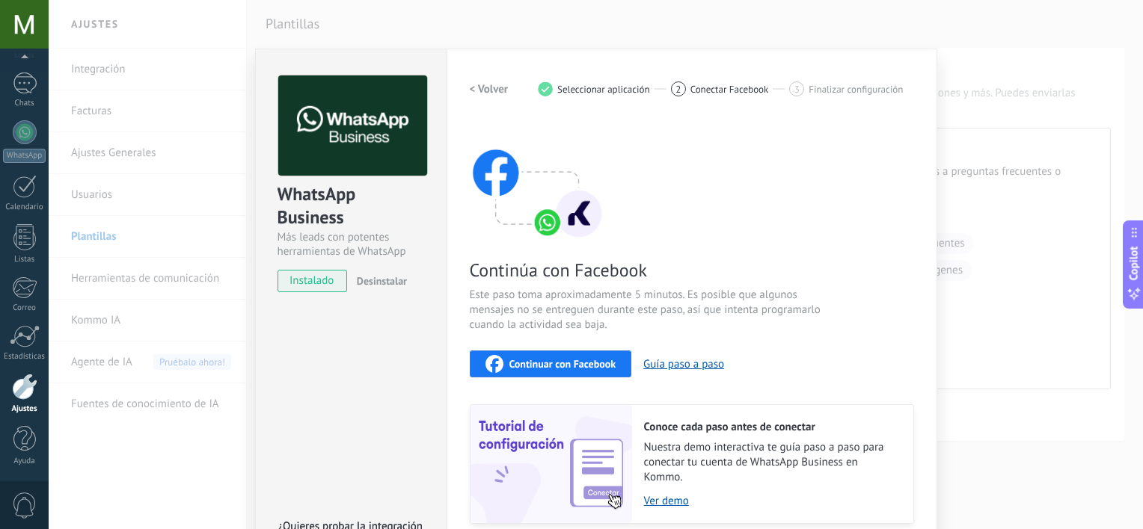
click at [870, 135] on div "Continúa con Facebook Este paso toma aproximadamente 5 minutos. Es posible que …" at bounding box center [692, 322] width 444 height 404
click at [376, 284] on span "Desinstalar" at bounding box center [382, 280] width 50 height 13
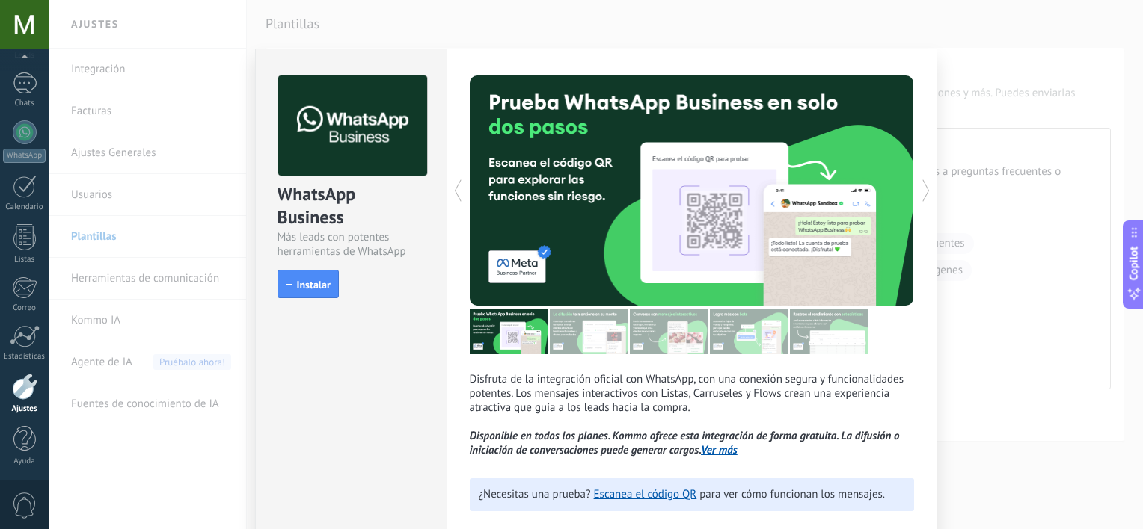
click at [163, 467] on div "WhatsApp Business Más leads con potentes herramientas de WhatsApp install Insta…" at bounding box center [596, 264] width 1094 height 529
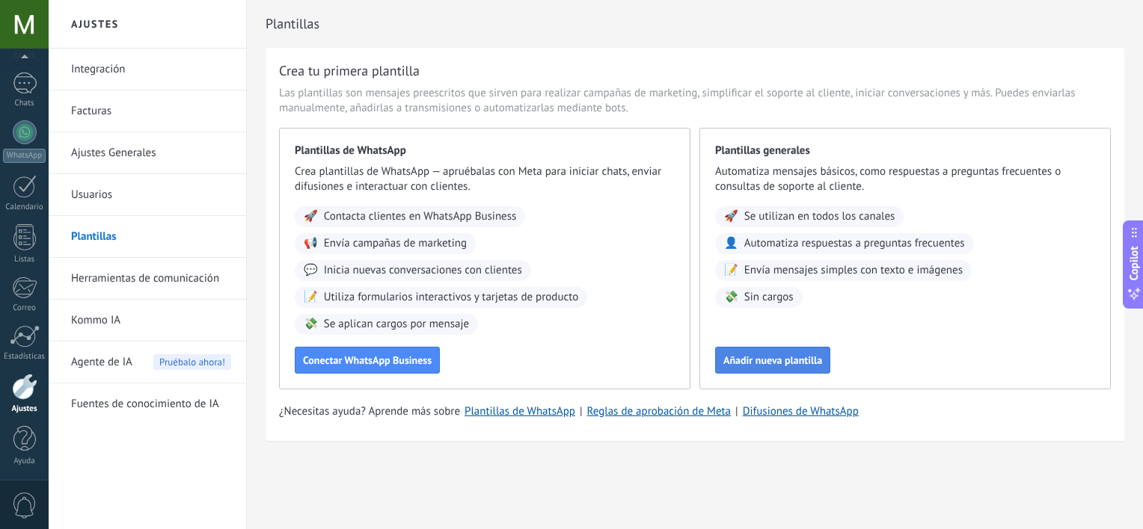
click at [796, 359] on span "Añadir nueva plantilla" at bounding box center [772, 360] width 99 height 10
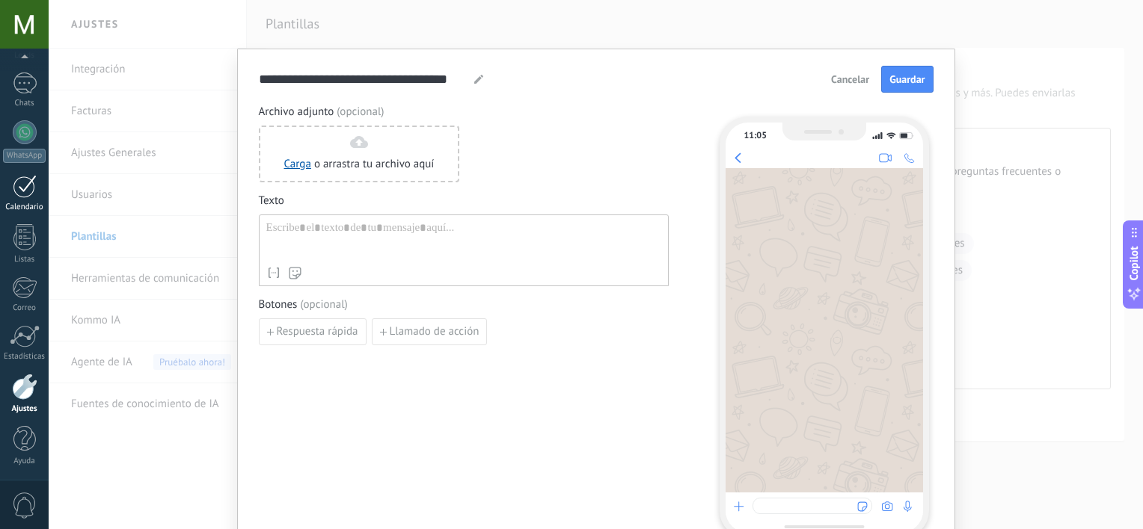
click at [21, 194] on div at bounding box center [25, 186] width 24 height 23
